Goal: Task Accomplishment & Management: Complete application form

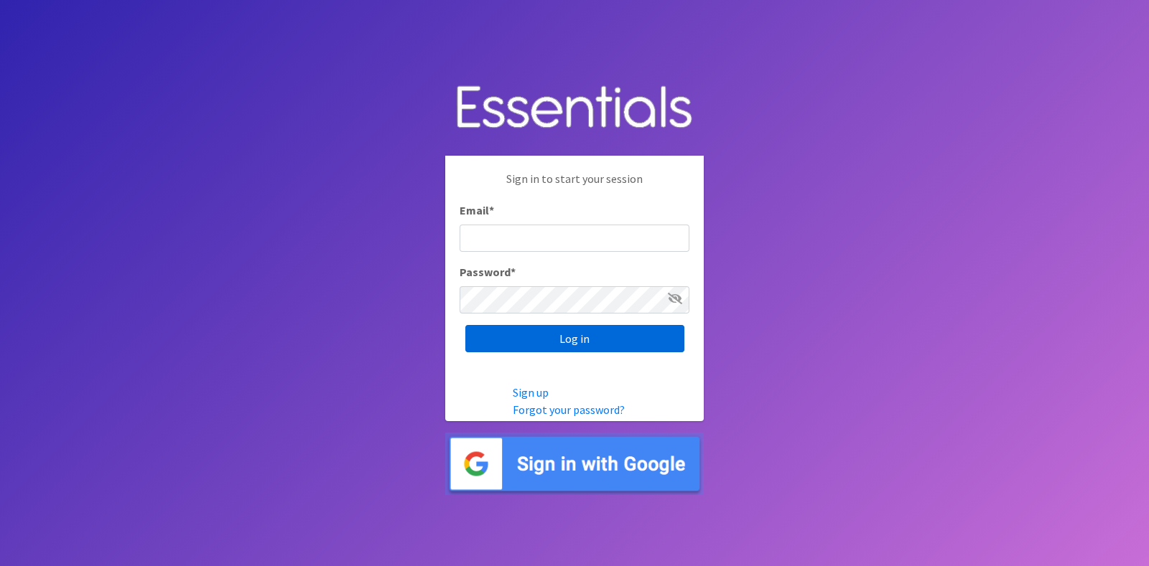
type input "diaperdepotnmore@gmail.com"
click at [513, 337] on input "Log in" at bounding box center [574, 338] width 219 height 27
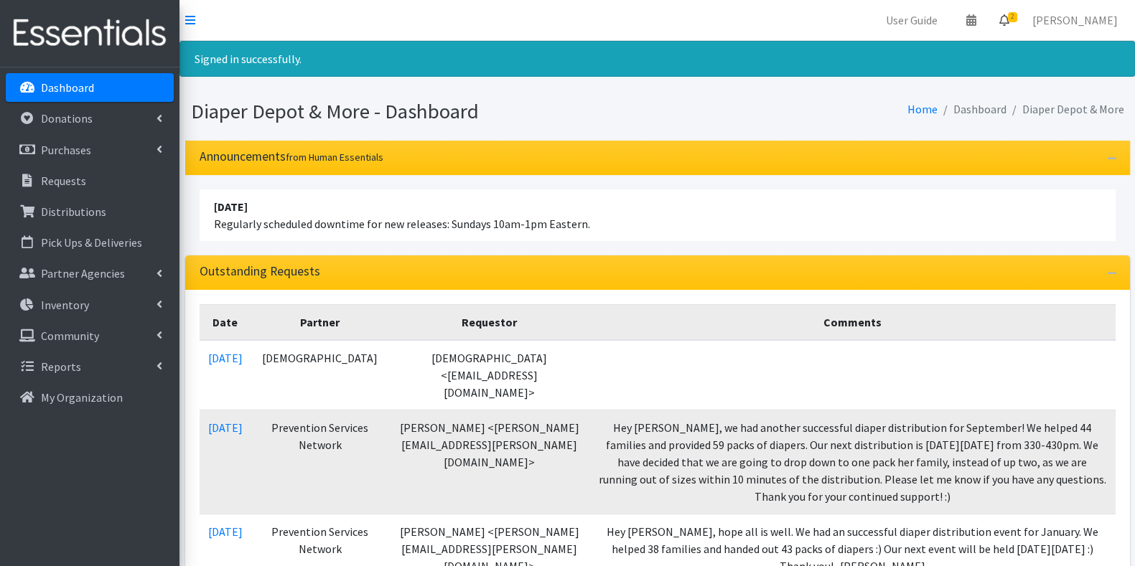
click at [1009, 16] on icon at bounding box center [1004, 19] width 10 height 11
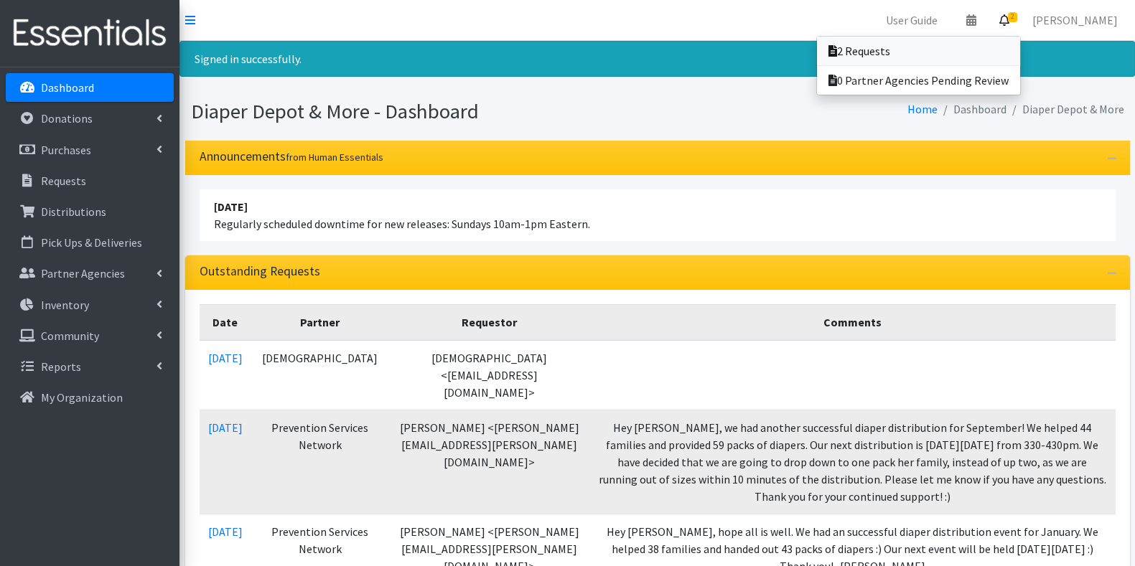
click at [977, 43] on link "2 Requests" at bounding box center [918, 51] width 203 height 29
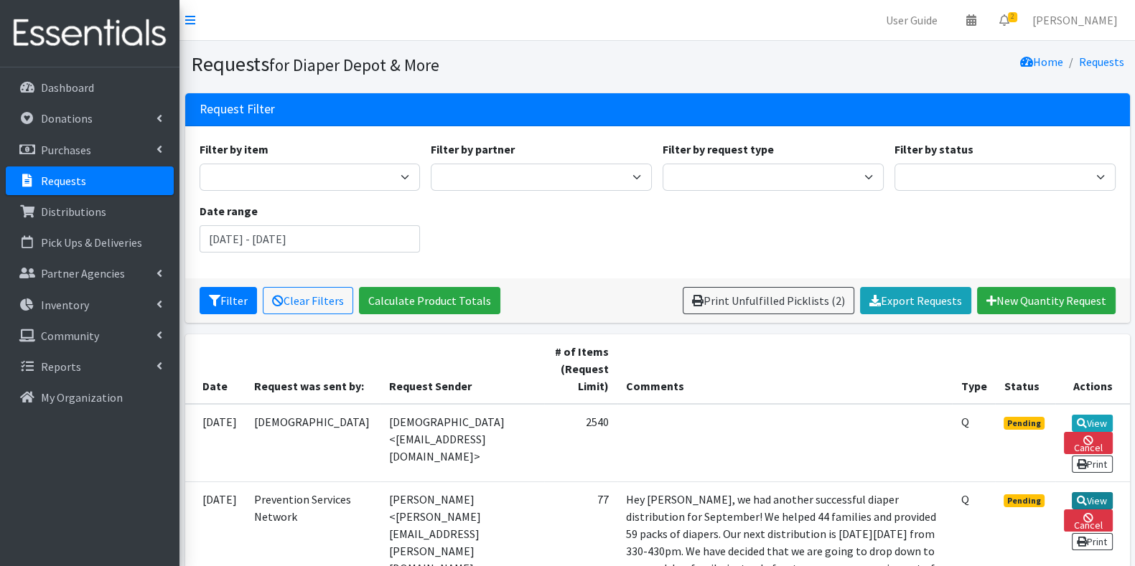
click at [1090, 509] on link "View" at bounding box center [1092, 501] width 41 height 17
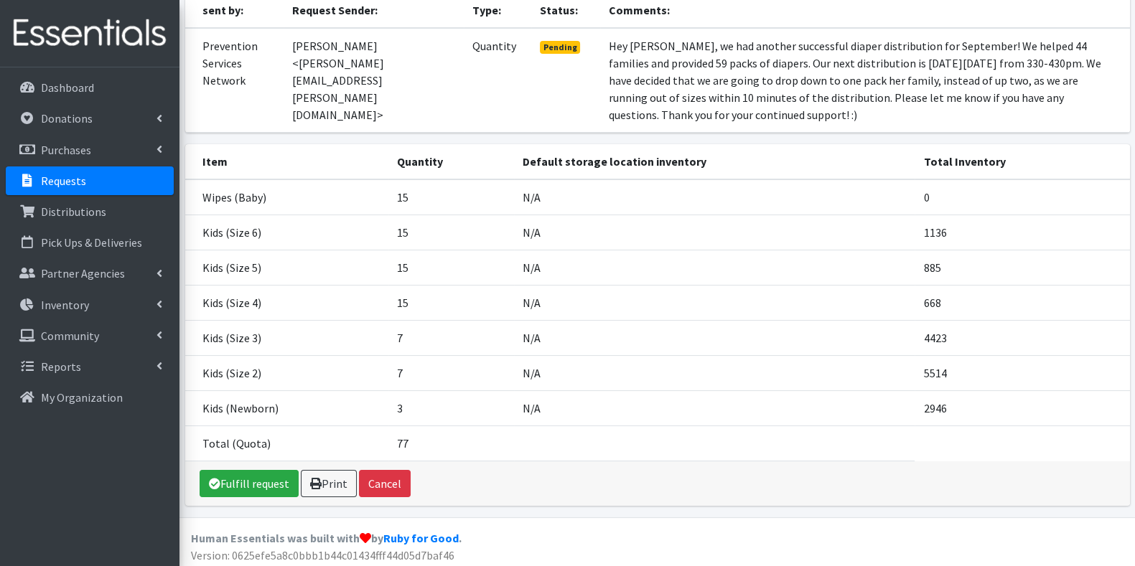
scroll to position [153, 0]
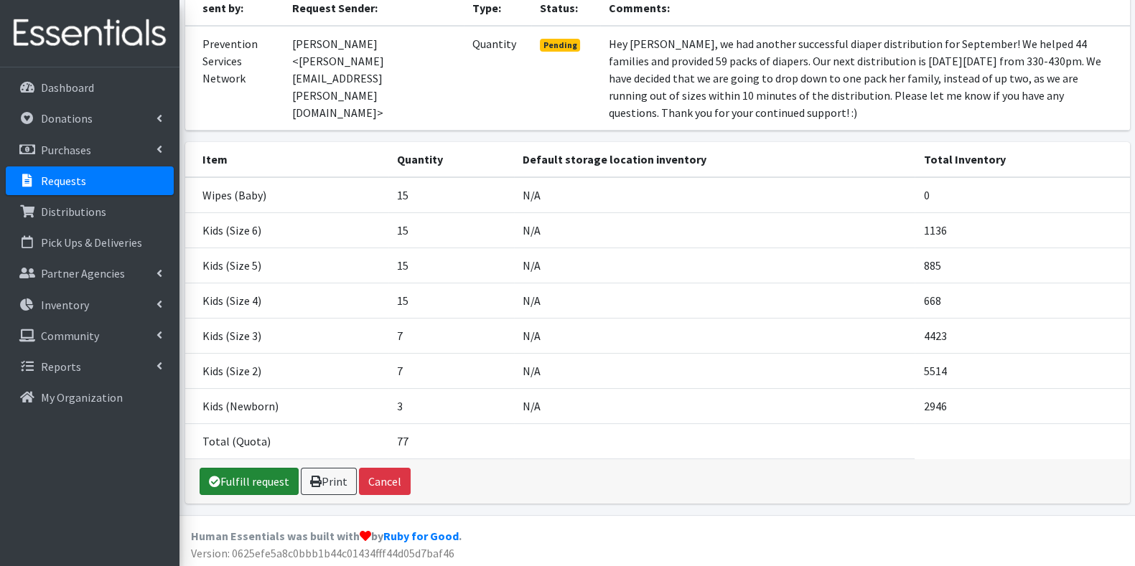
click at [248, 480] on link "Fulfill request" at bounding box center [249, 481] width 99 height 27
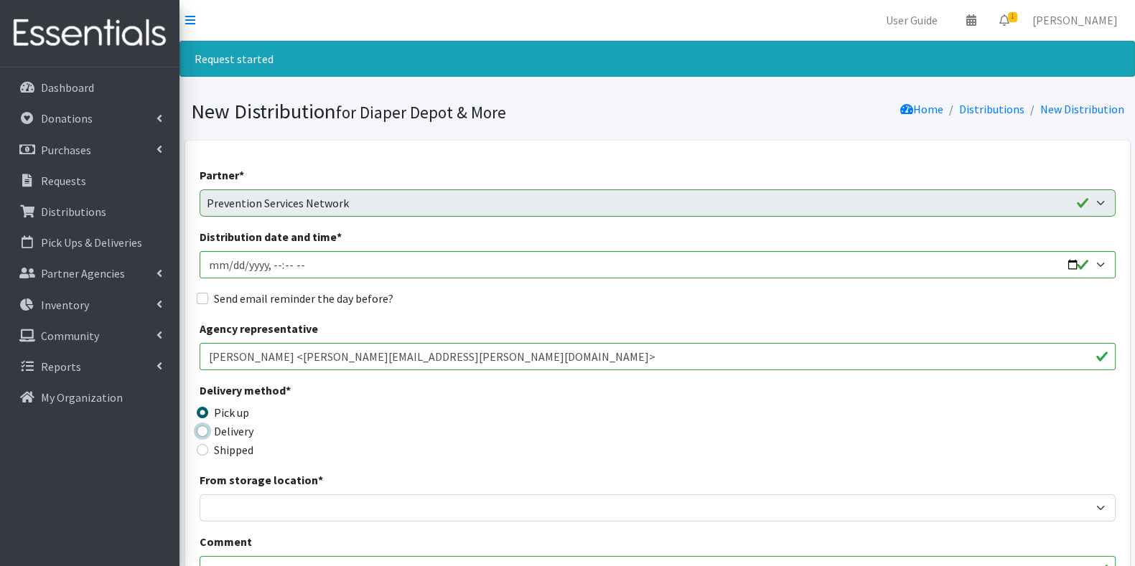
click at [201, 426] on input "Delivery" at bounding box center [202, 431] width 11 height 11
radio input "true"
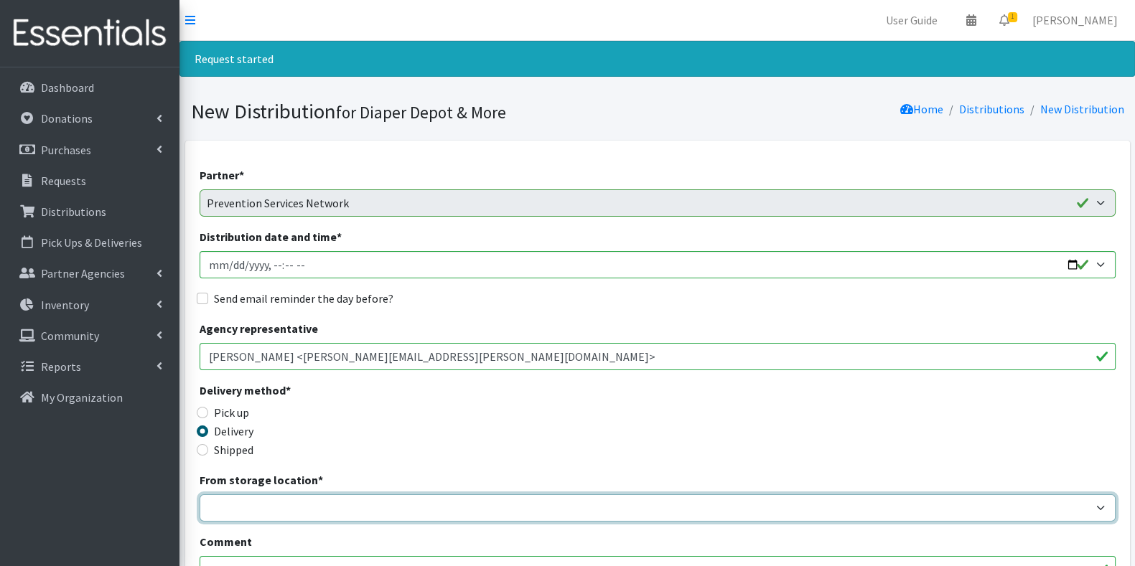
click at [325, 508] on select "Garage Office Space" at bounding box center [658, 508] width 916 height 27
select select "468"
click at [200, 495] on select "Garage Office Space" at bounding box center [658, 508] width 916 height 27
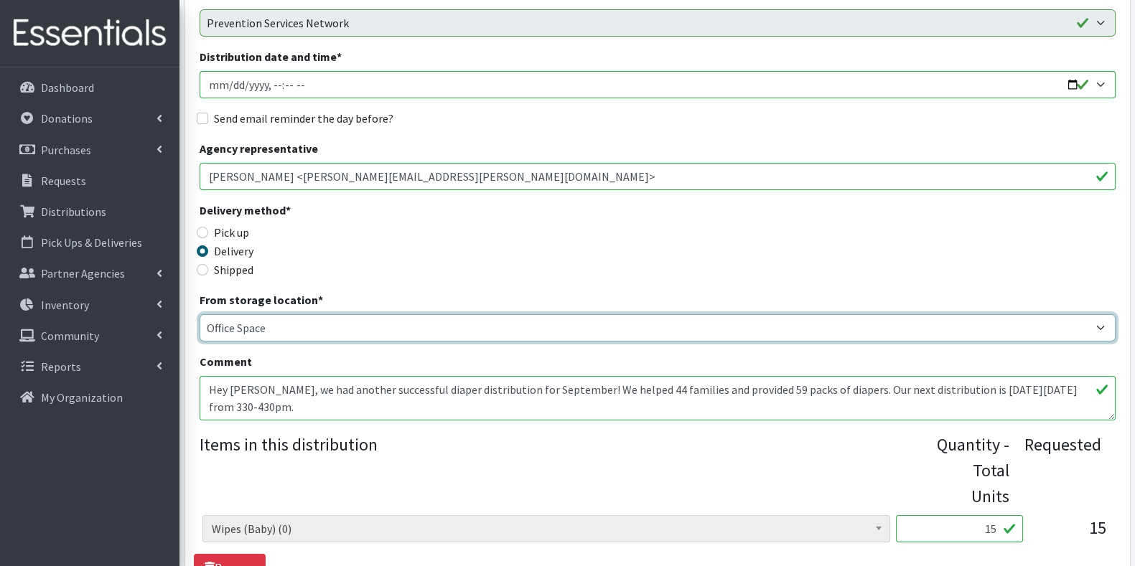
scroll to position [187, 0]
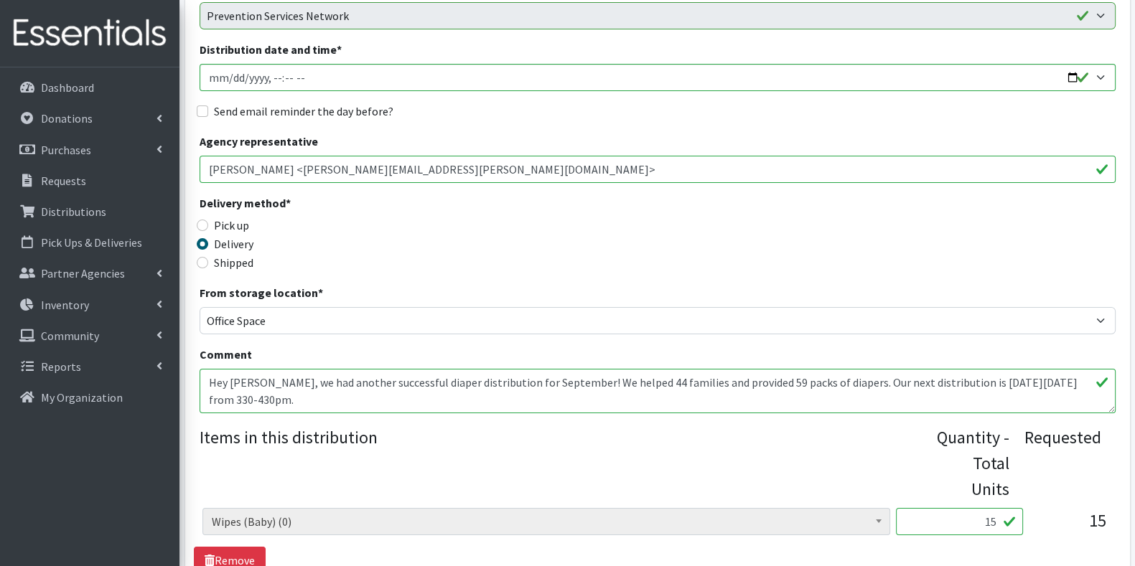
click at [991, 508] on input "15" at bounding box center [959, 521] width 127 height 27
click at [243, 547] on link "Remove" at bounding box center [230, 560] width 72 height 27
click at [993, 508] on input "15" at bounding box center [959, 521] width 127 height 27
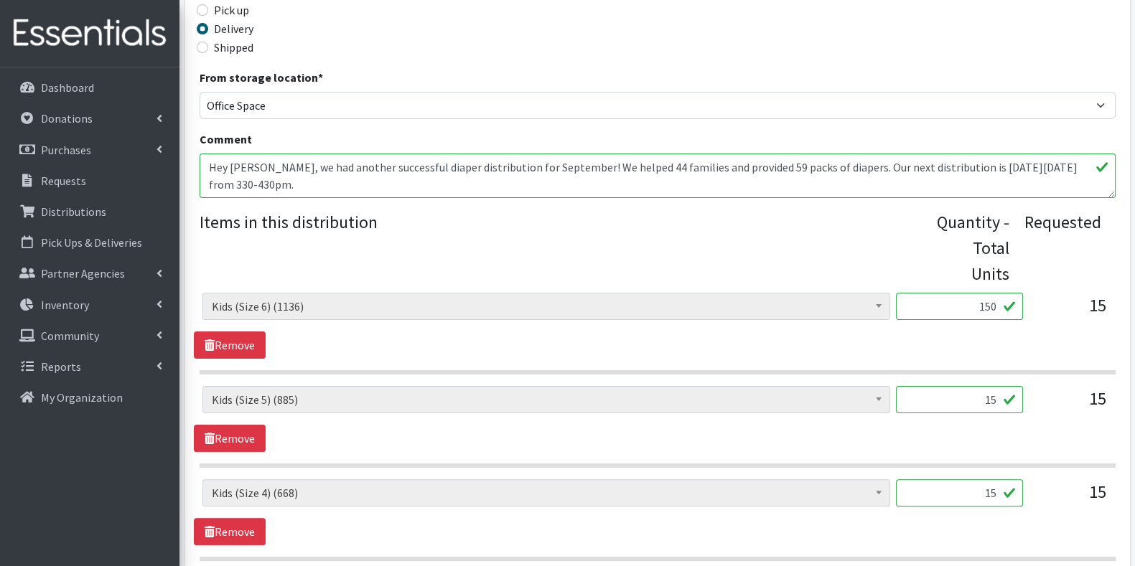
scroll to position [411, 0]
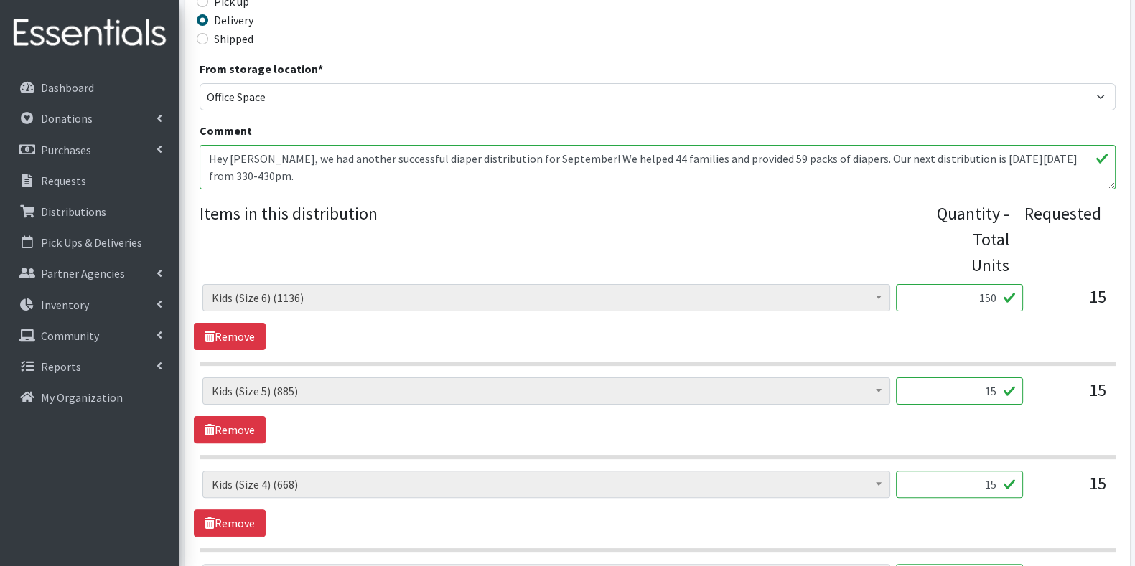
type input "150"
click at [996, 378] on input "15" at bounding box center [959, 391] width 127 height 27
type input "1"
type input "75"
click at [994, 471] on input "15" at bounding box center [959, 484] width 127 height 27
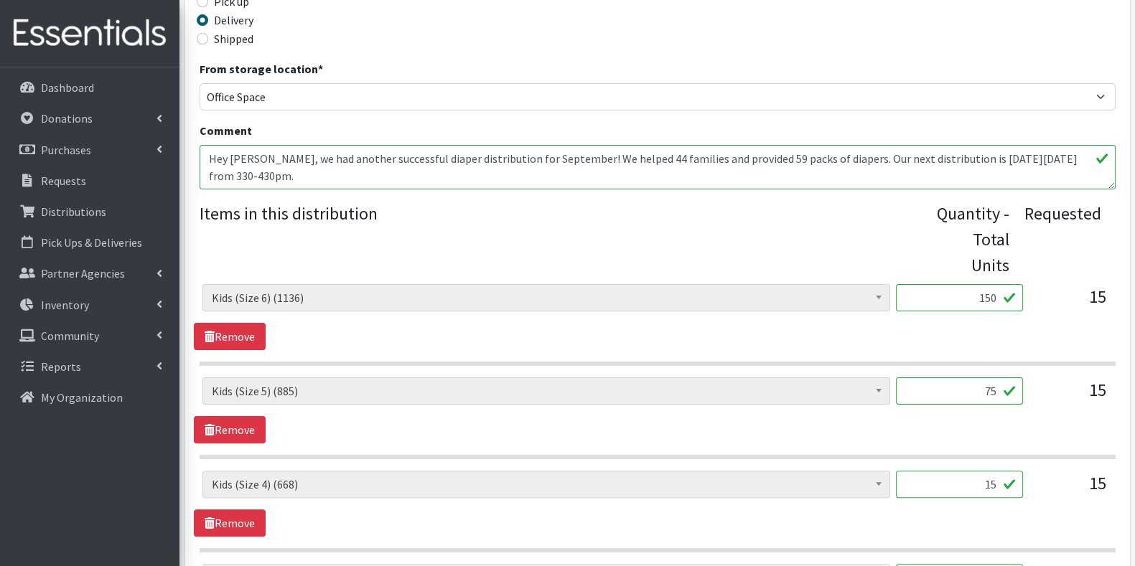
type input "1"
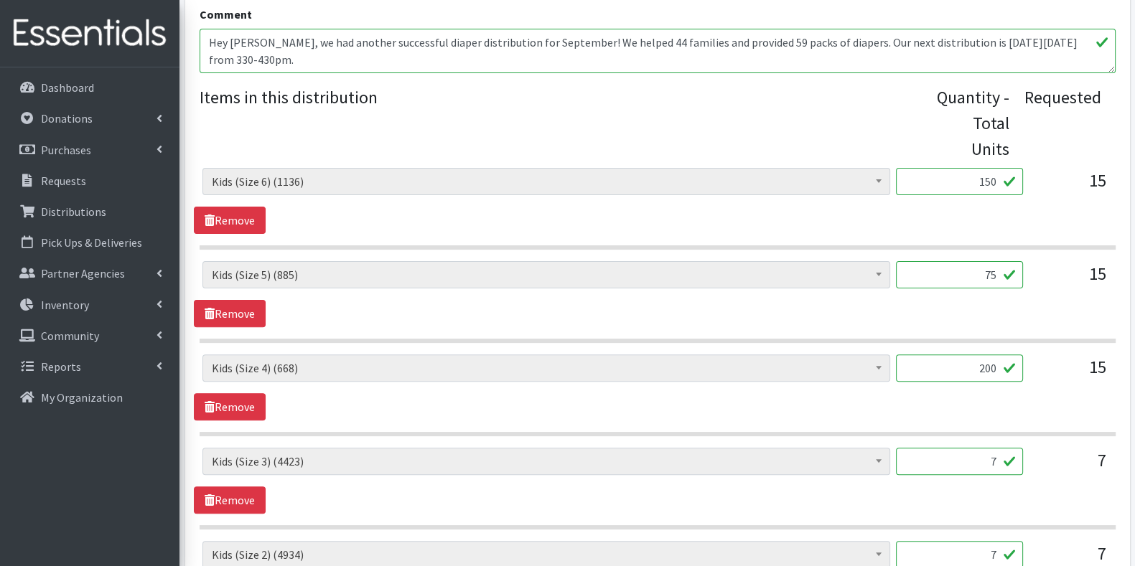
scroll to position [543, 0]
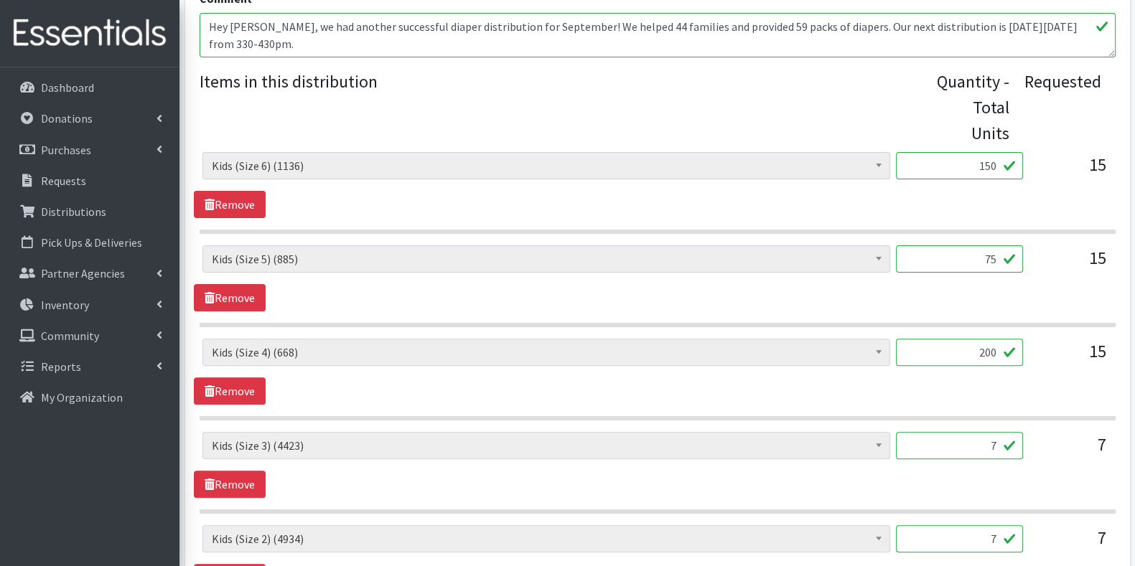
type input "200"
click at [1012, 432] on input "7" at bounding box center [959, 445] width 127 height 27
type input "175"
click at [995, 526] on input "7" at bounding box center [959, 539] width 127 height 27
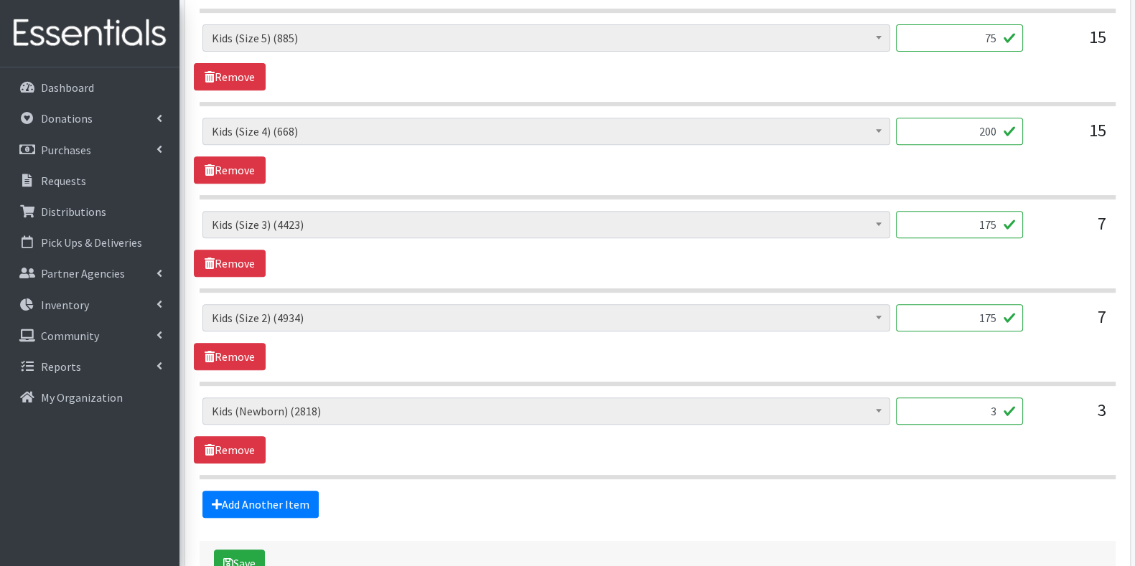
scroll to position [765, 0]
type input "175"
click at [995, 397] on input "3" at bounding box center [959, 410] width 127 height 27
type input "75"
click at [251, 549] on button "Save" at bounding box center [239, 562] width 51 height 27
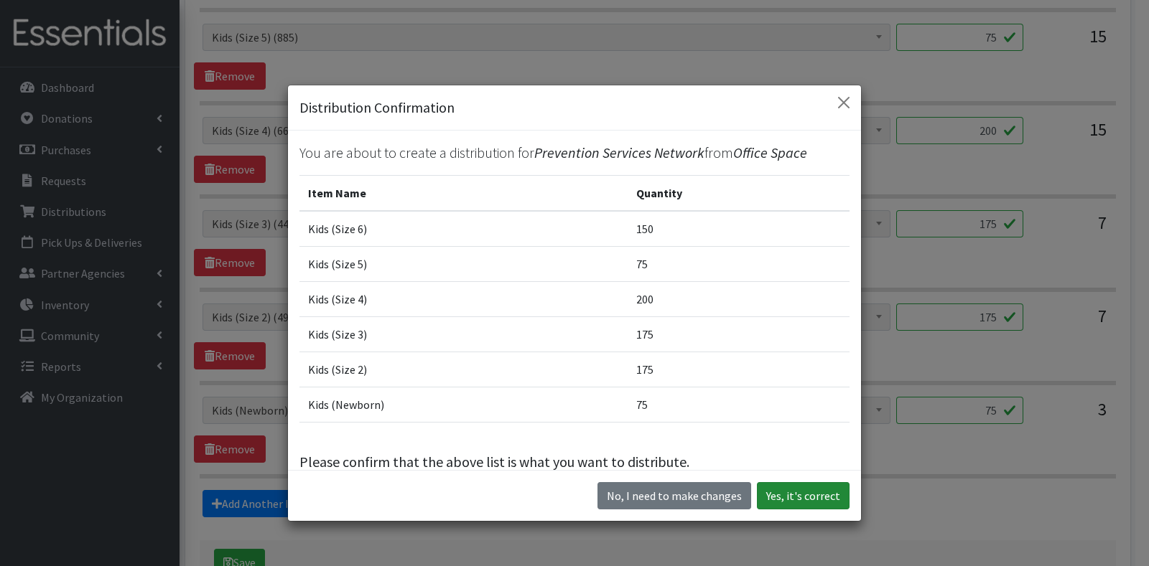
click at [804, 495] on button "Yes, it's correct" at bounding box center [803, 495] width 93 height 27
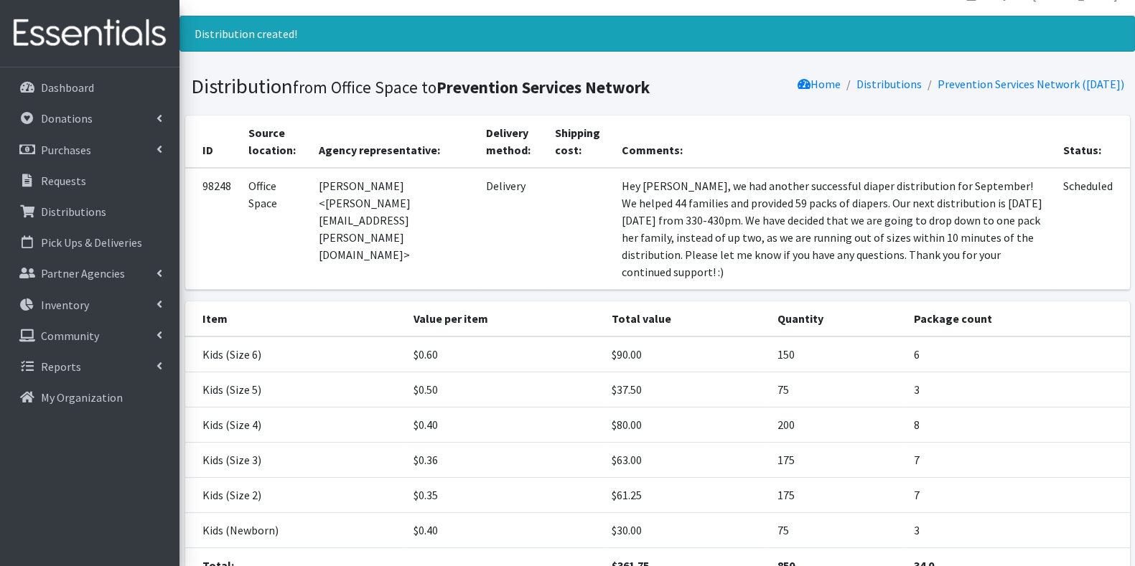
scroll to position [149, 0]
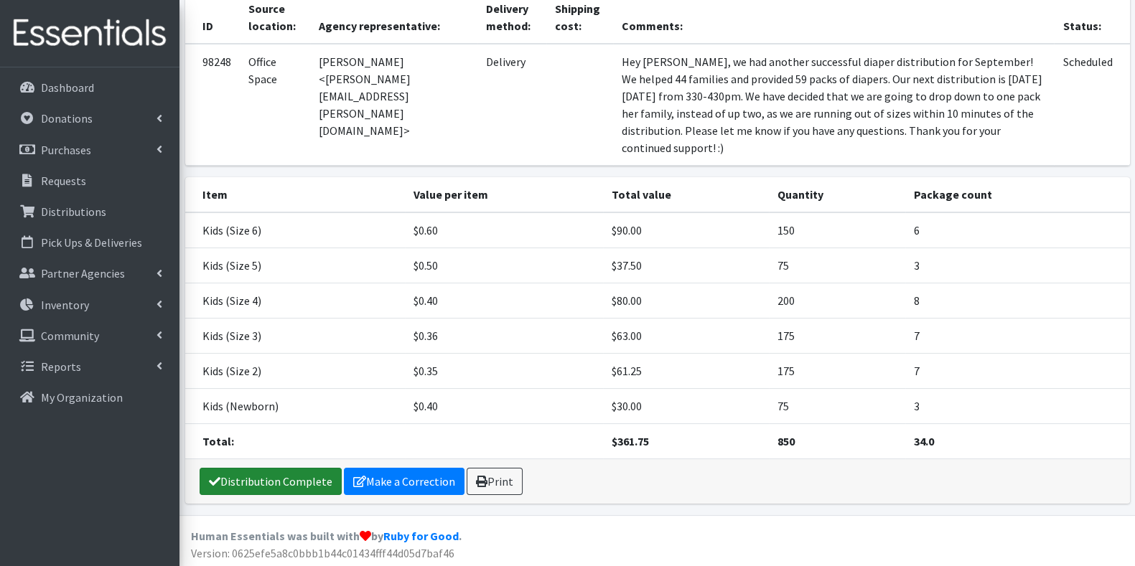
click at [288, 478] on link "Distribution Complete" at bounding box center [271, 481] width 142 height 27
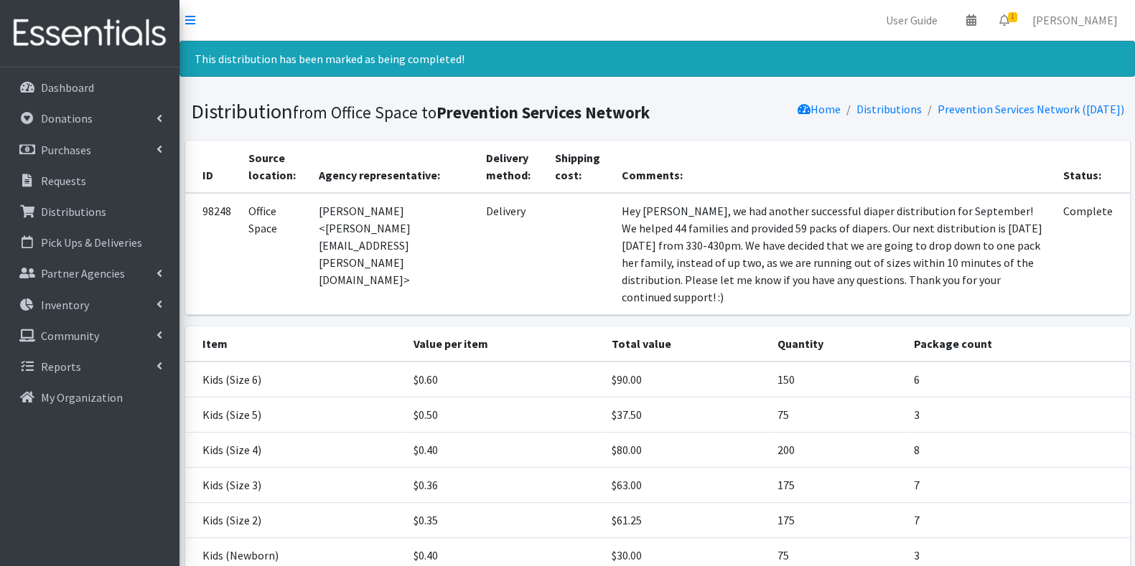
scroll to position [0, 0]
click at [1017, 20] on span "1" at bounding box center [1012, 17] width 9 height 10
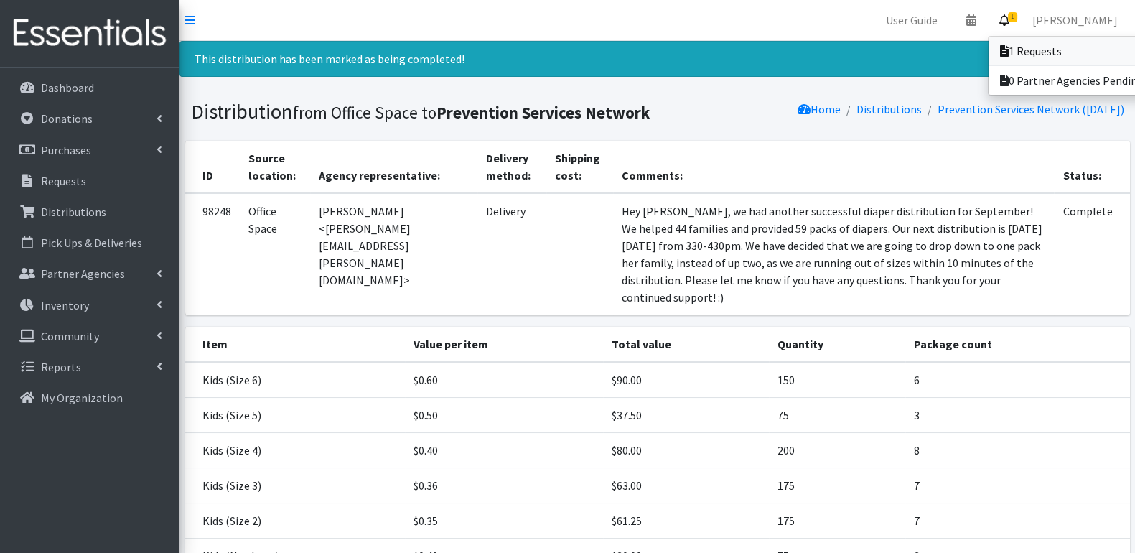
click at [1078, 57] on link "1 Requests" at bounding box center [1089, 51] width 200 height 29
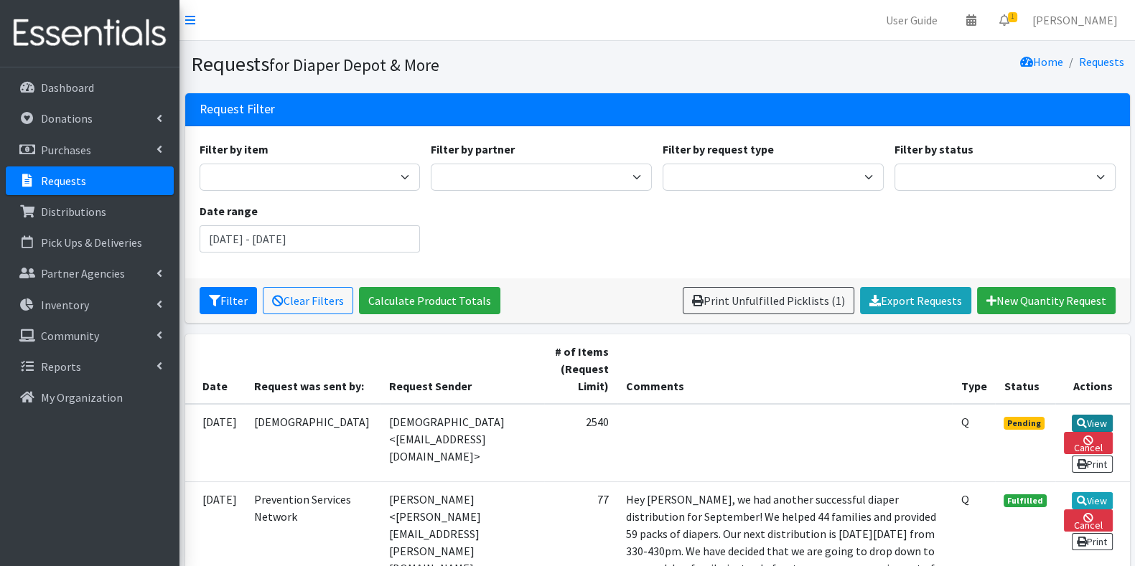
click at [1098, 419] on link "View" at bounding box center [1092, 423] width 41 height 17
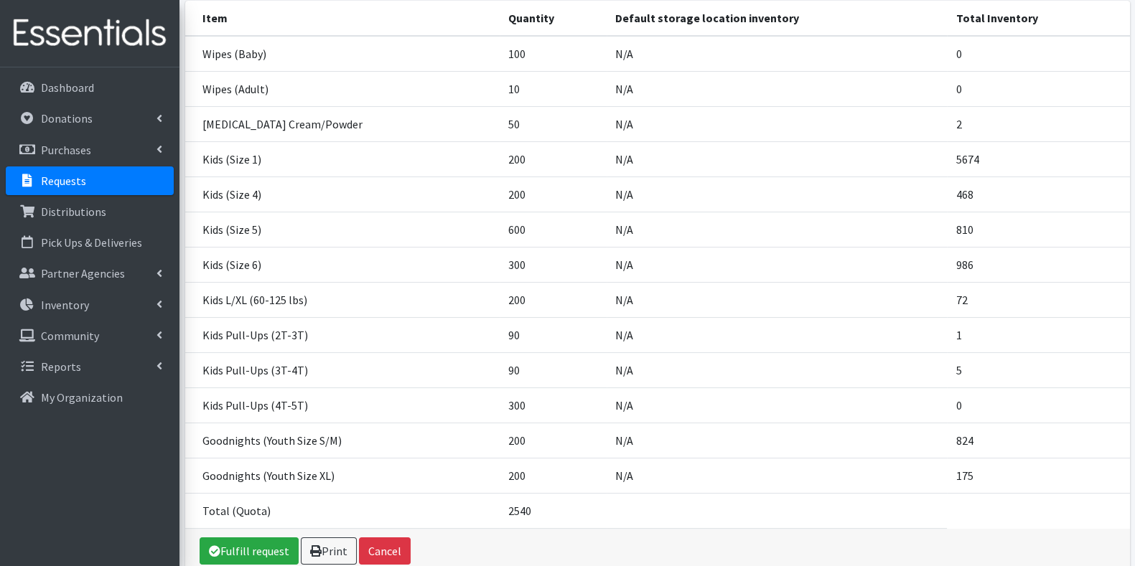
scroll to position [277, 0]
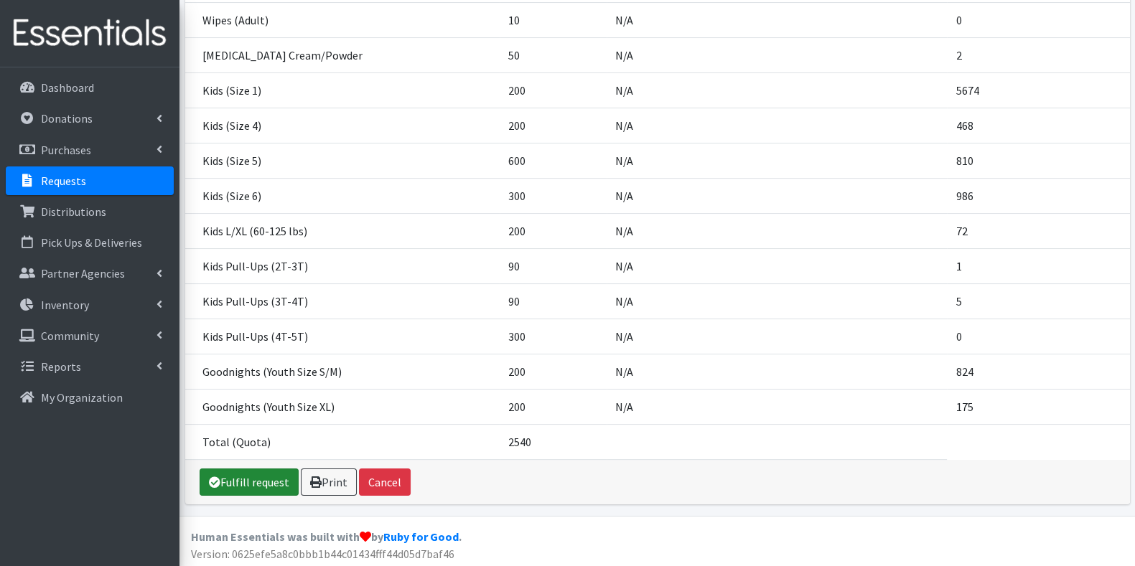
click at [252, 480] on link "Fulfill request" at bounding box center [249, 482] width 99 height 27
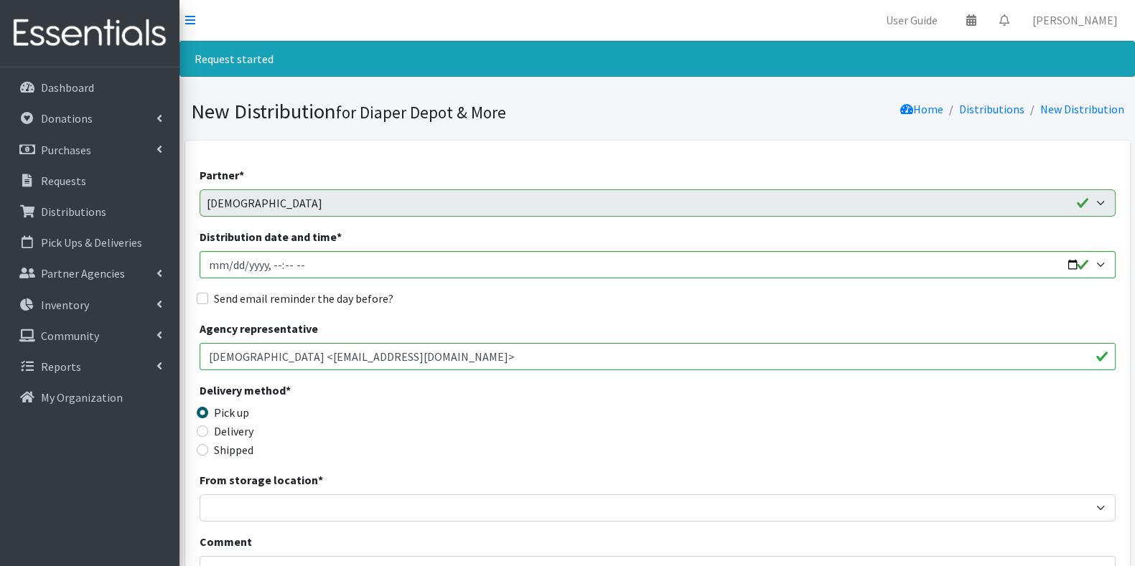
click at [215, 431] on label "Delivery" at bounding box center [233, 431] width 39 height 17
click at [208, 431] on input "Delivery" at bounding box center [202, 431] width 11 height 11
radio input "true"
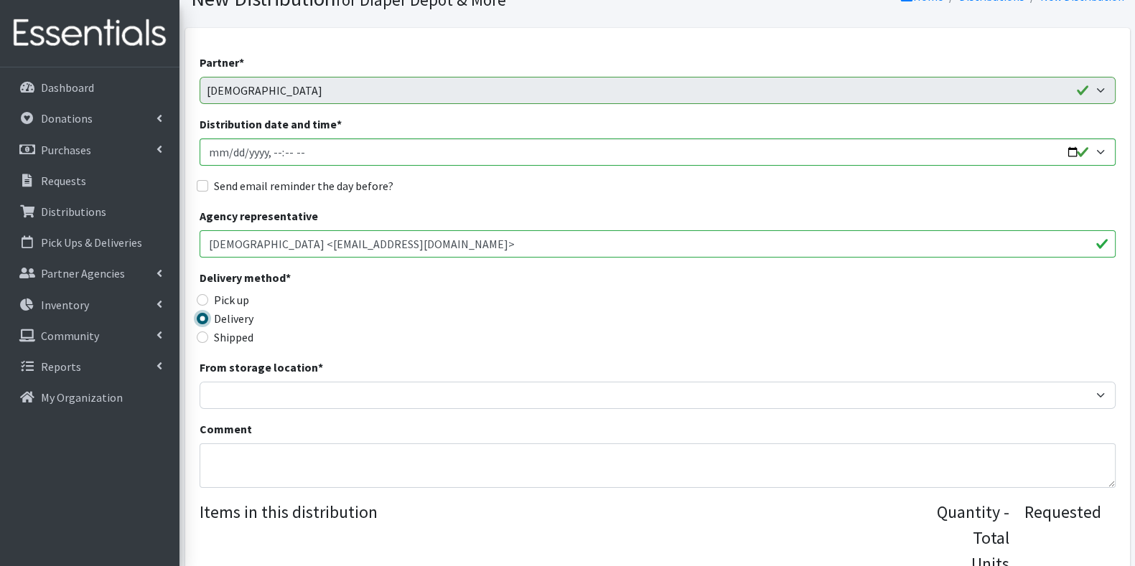
scroll to position [122, 0]
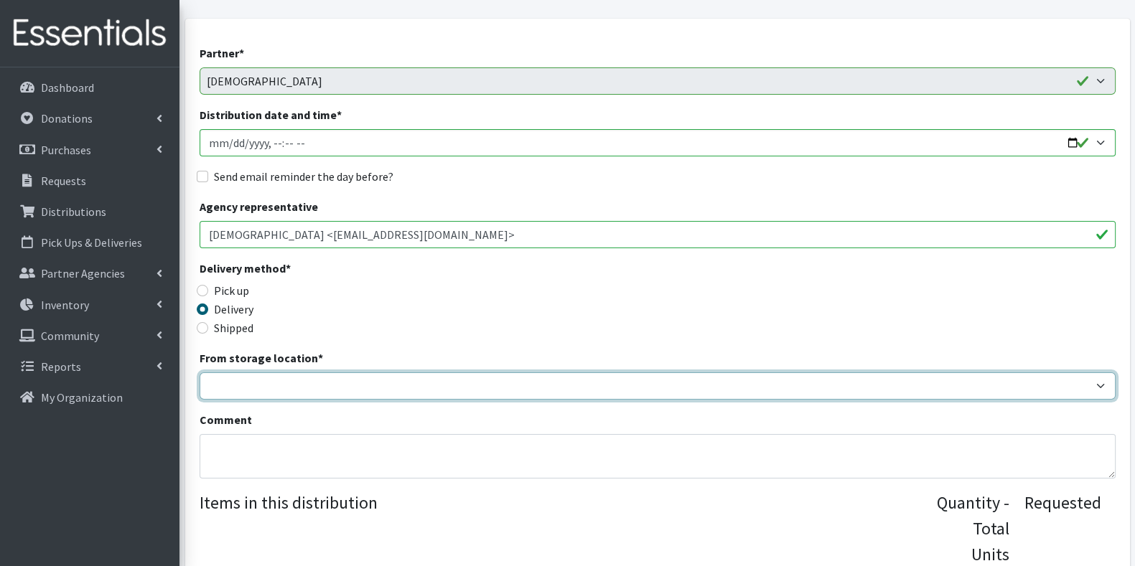
click at [597, 379] on select "Garage Office Space" at bounding box center [658, 386] width 916 height 27
select select "468"
click at [200, 373] on select "Garage Office Space" at bounding box center [658, 386] width 916 height 27
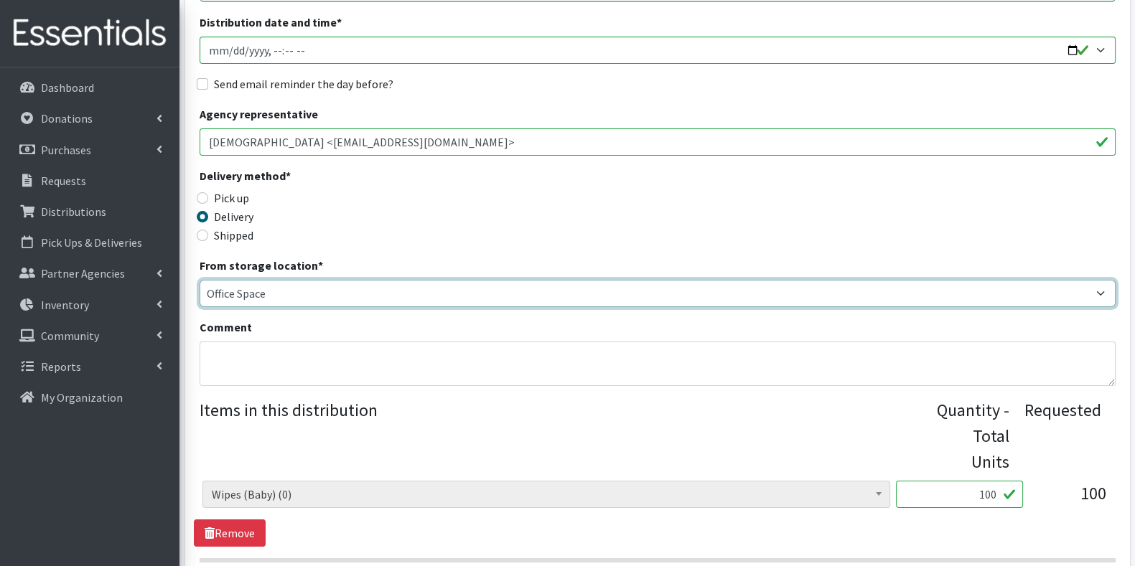
scroll to position [218, 0]
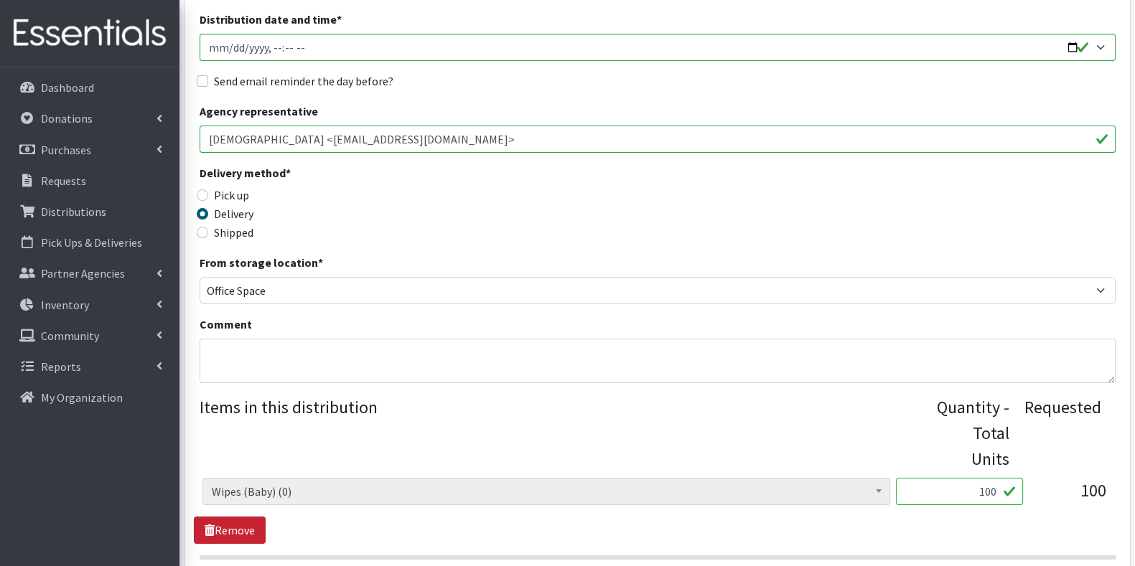
click at [231, 517] on link "Remove" at bounding box center [230, 530] width 72 height 27
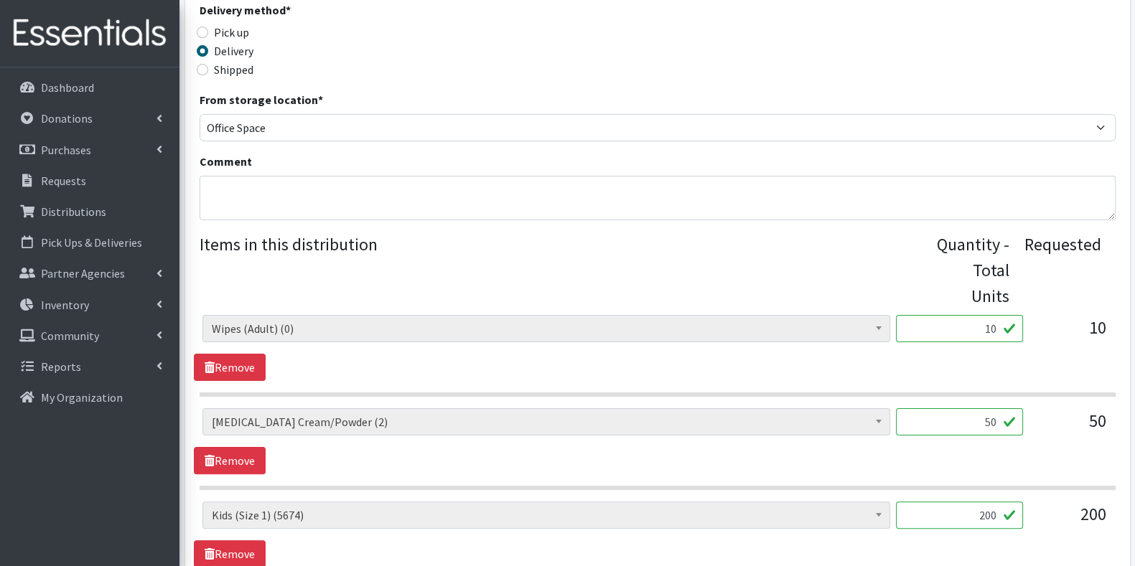
scroll to position [383, 0]
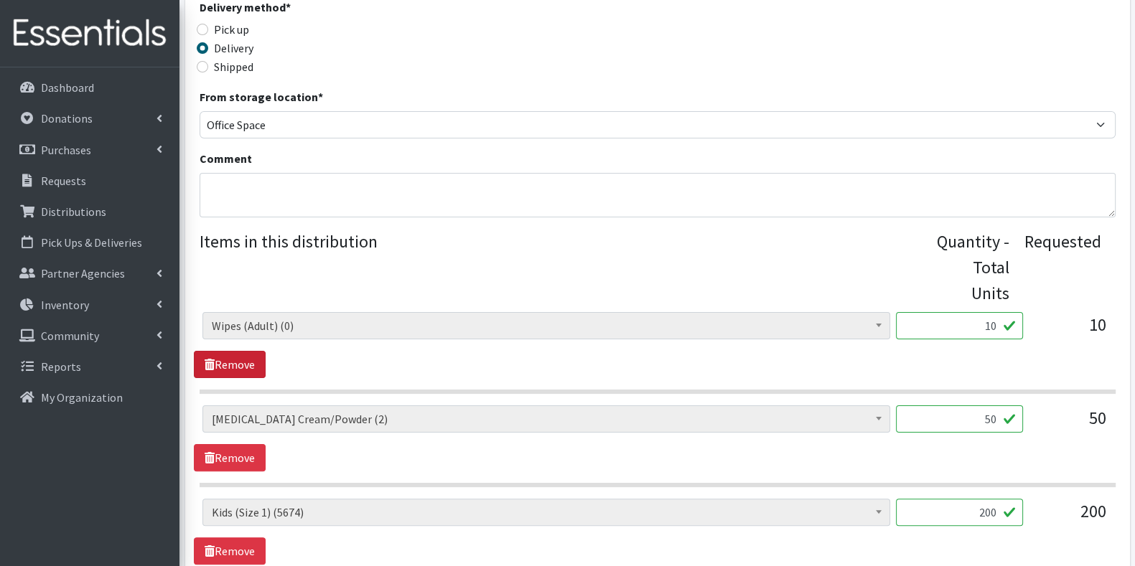
click at [227, 351] on link "Remove" at bounding box center [230, 364] width 72 height 27
click at [248, 351] on link "Remove" at bounding box center [230, 364] width 72 height 27
click at [238, 444] on link "Remove" at bounding box center [230, 457] width 72 height 27
click at [994, 406] on input "600" at bounding box center [959, 419] width 127 height 27
type input "6"
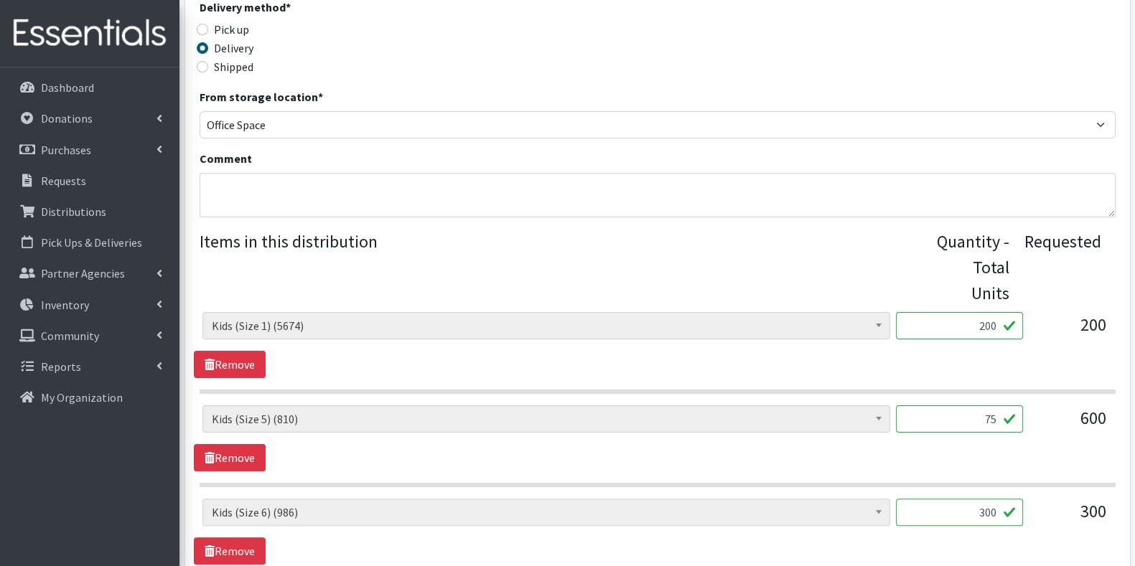
type input "75"
click at [996, 499] on input "300" at bounding box center [959, 512] width 127 height 27
type input "3"
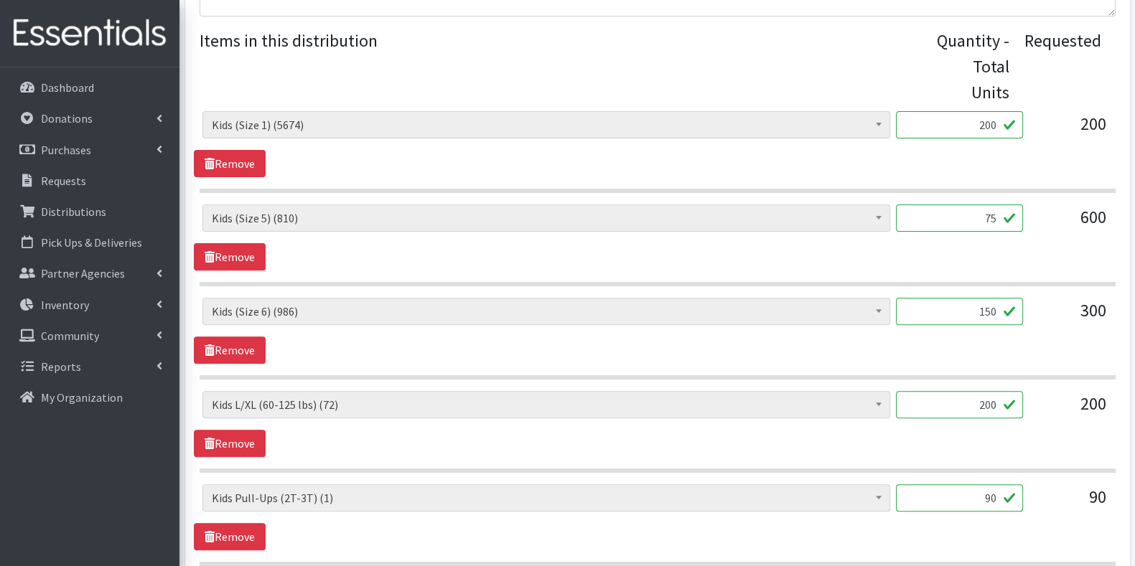
scroll to position [590, 0]
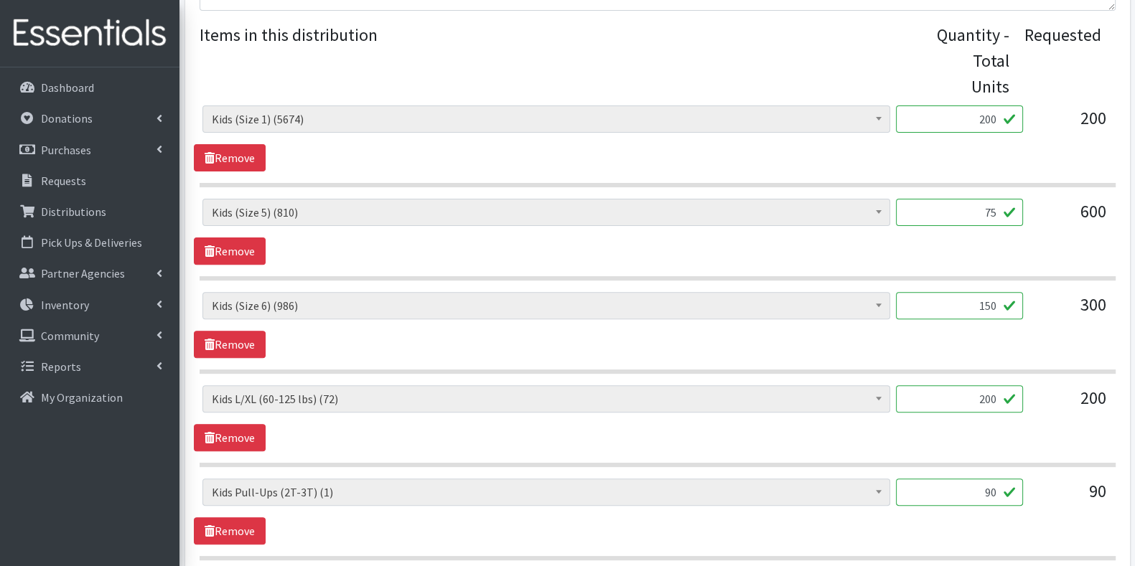
type input "150"
click at [995, 386] on input "200" at bounding box center [959, 399] width 127 height 27
type input "2"
type input "72"
click at [243, 518] on link "Remove" at bounding box center [230, 531] width 72 height 27
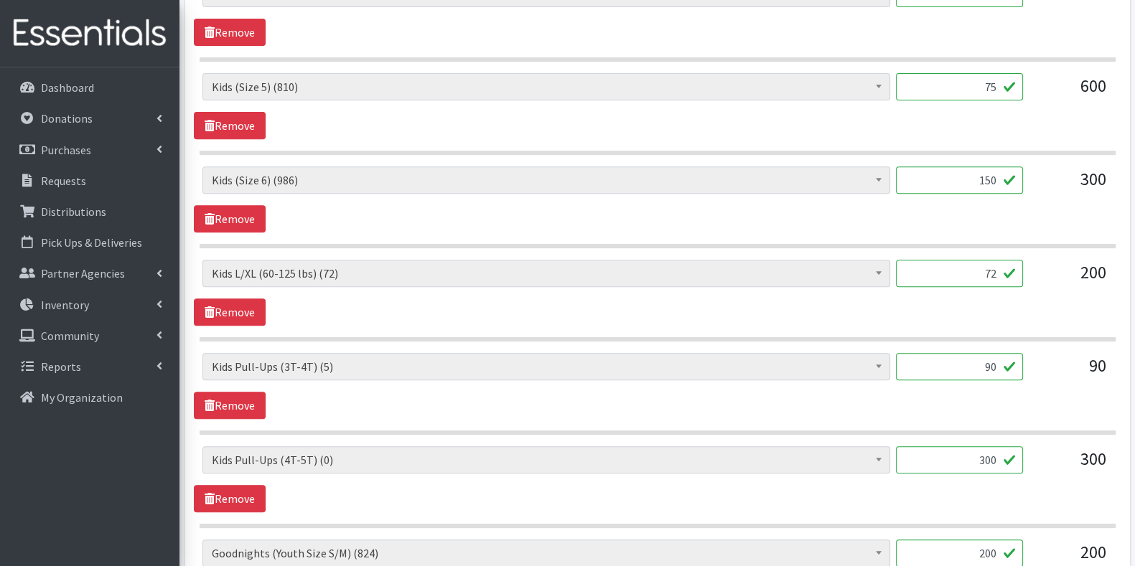
scroll to position [720, 0]
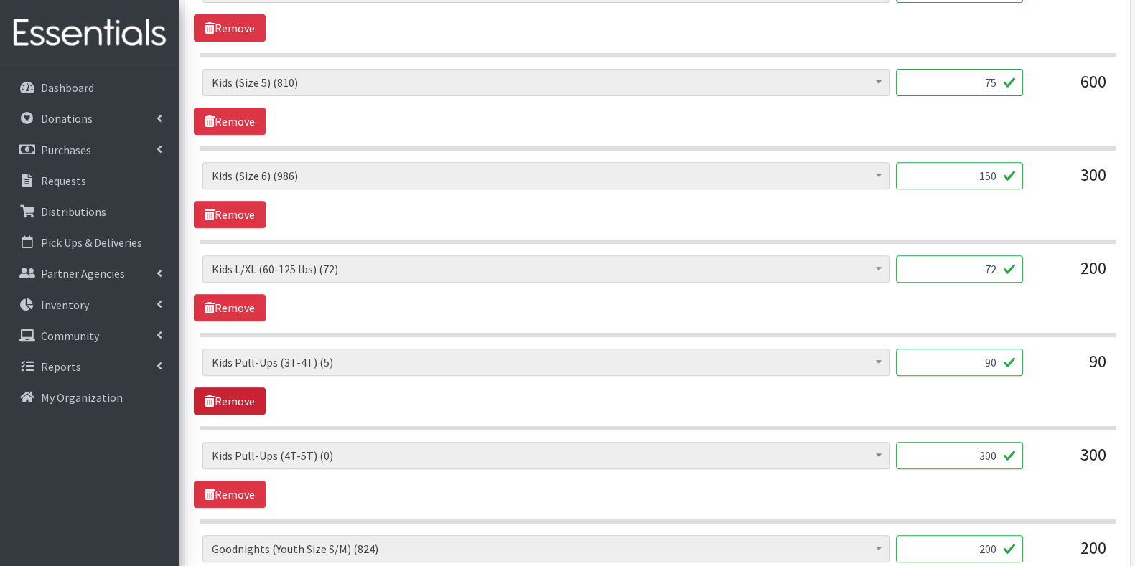
click at [237, 388] on link "Remove" at bounding box center [230, 401] width 72 height 27
click at [241, 388] on link "Remove" at bounding box center [230, 401] width 72 height 27
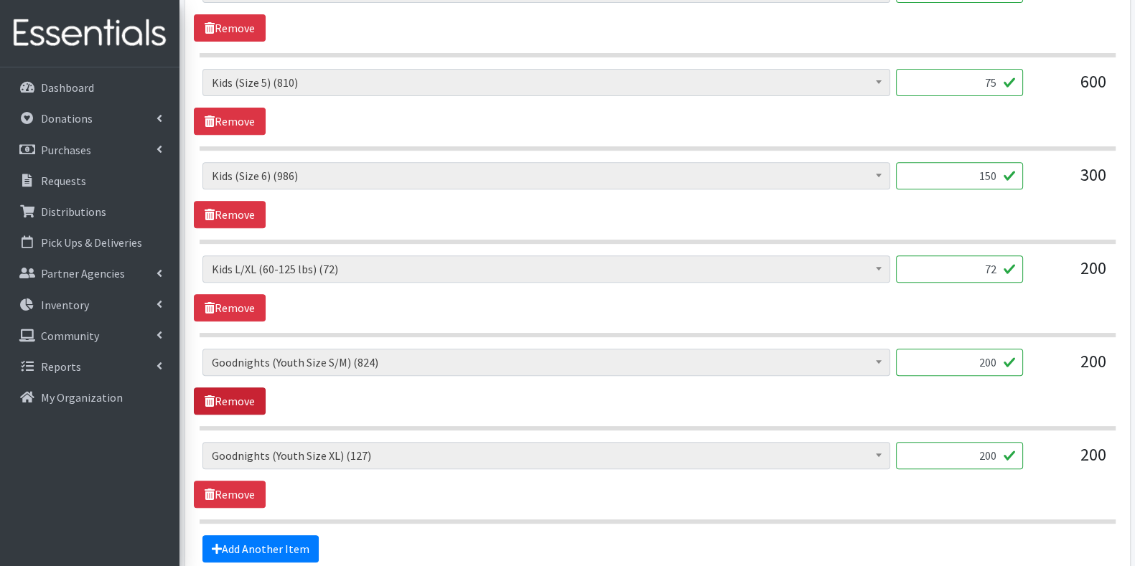
click at [248, 388] on link "Remove" at bounding box center [230, 401] width 72 height 27
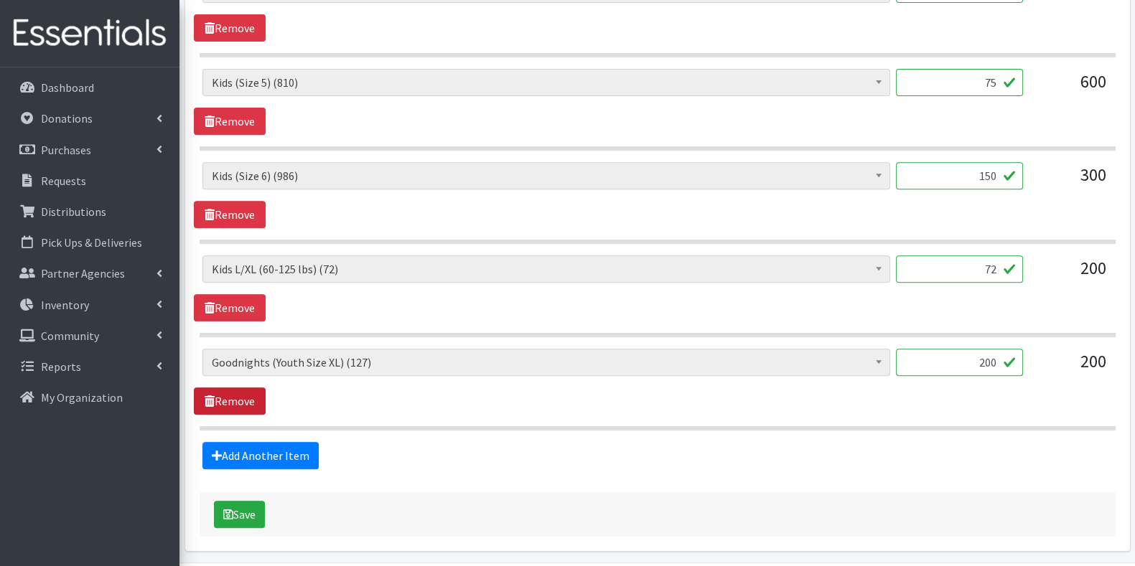
click at [241, 388] on link "Remove" at bounding box center [230, 401] width 72 height 27
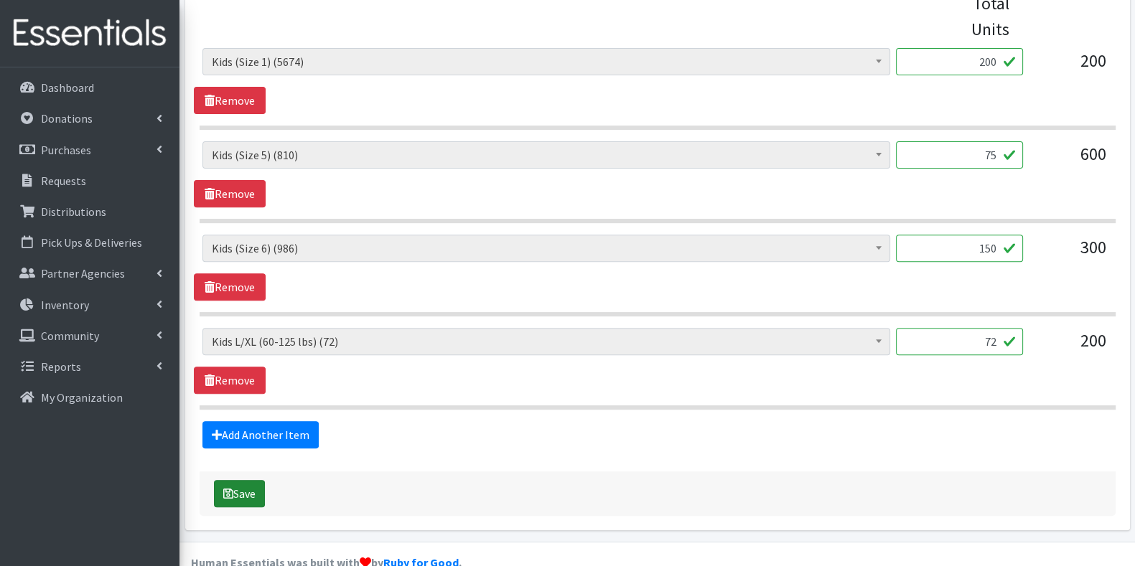
click at [253, 480] on button "Save" at bounding box center [239, 493] width 51 height 27
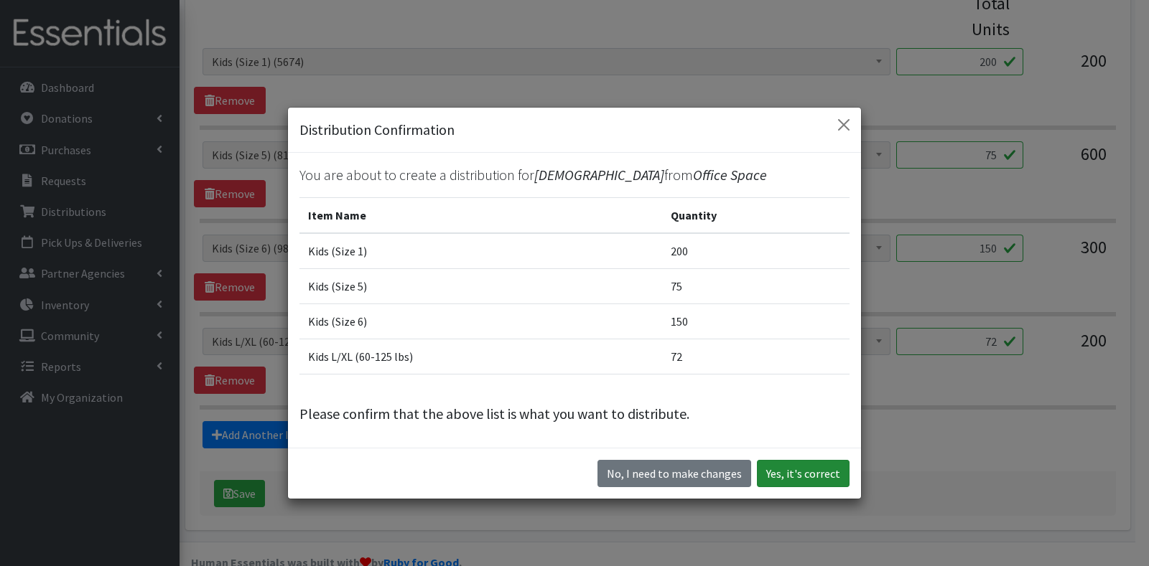
click at [793, 467] on button "Yes, it's correct" at bounding box center [803, 473] width 93 height 27
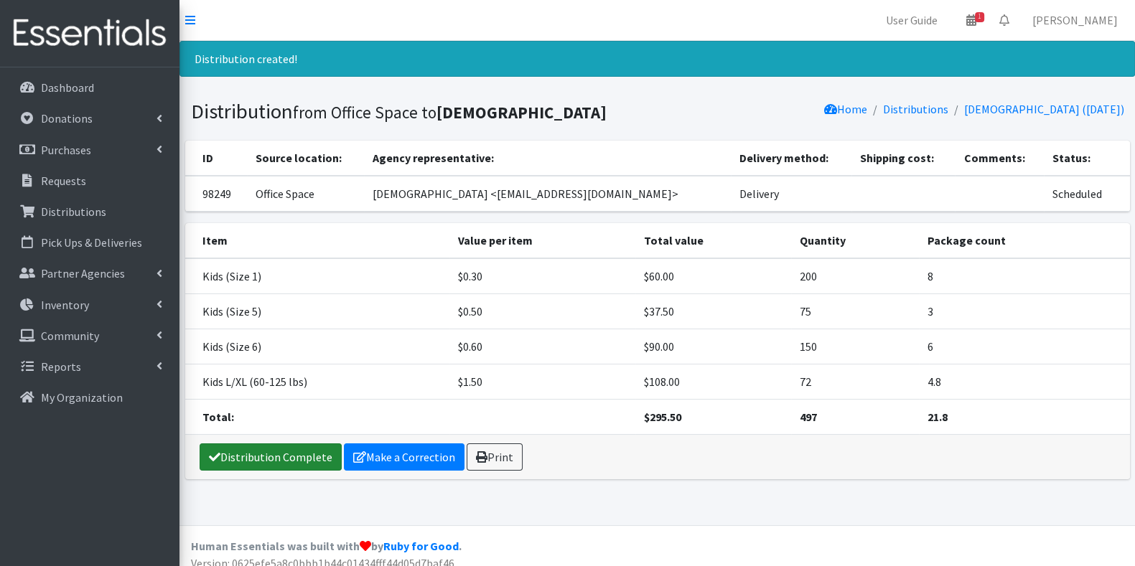
click at [289, 471] on link "Distribution Complete" at bounding box center [271, 457] width 142 height 27
